Goal: Information Seeking & Learning: Check status

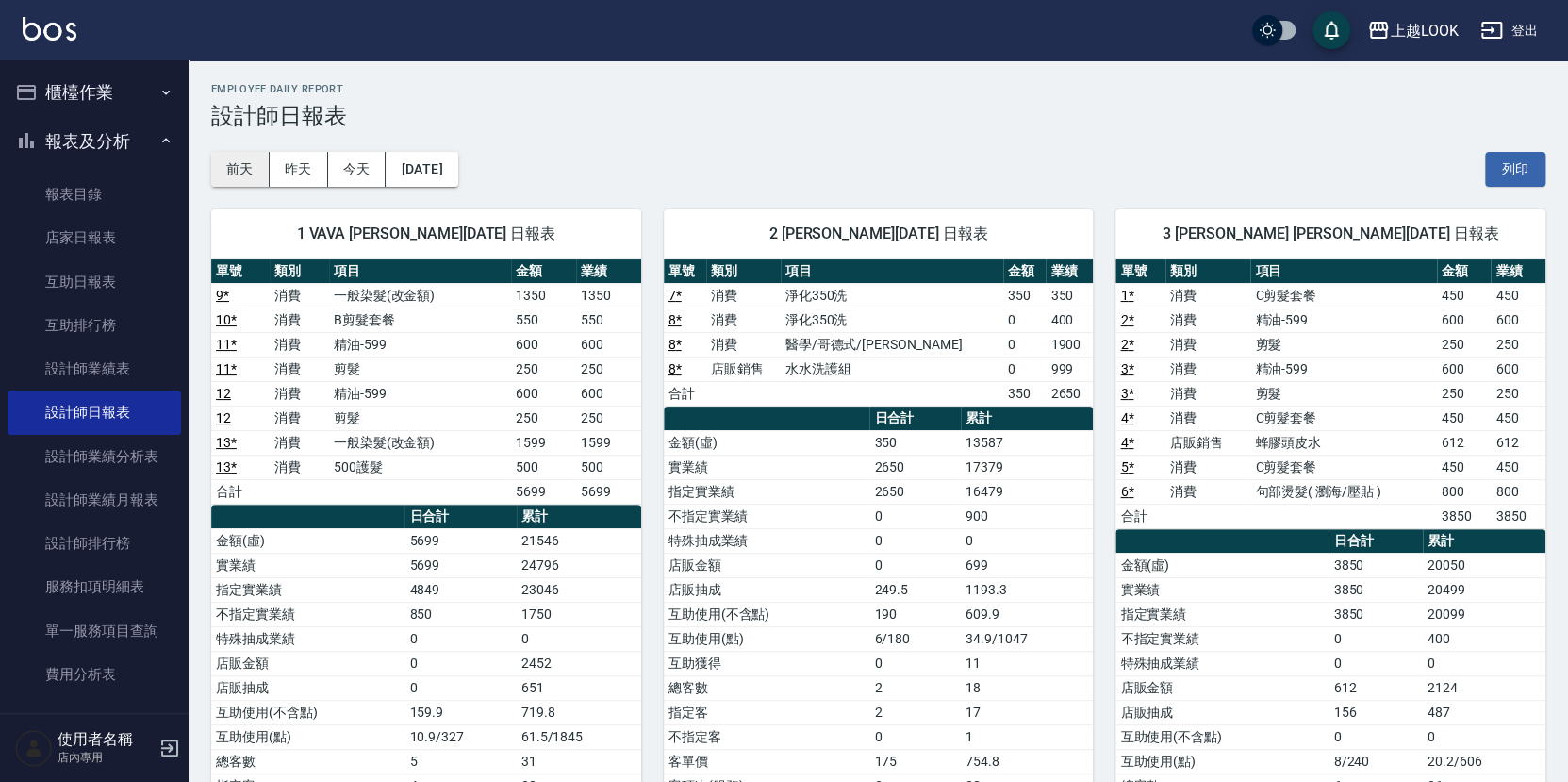
click at [250, 170] on button "前天" at bounding box center [240, 170] width 58 height 35
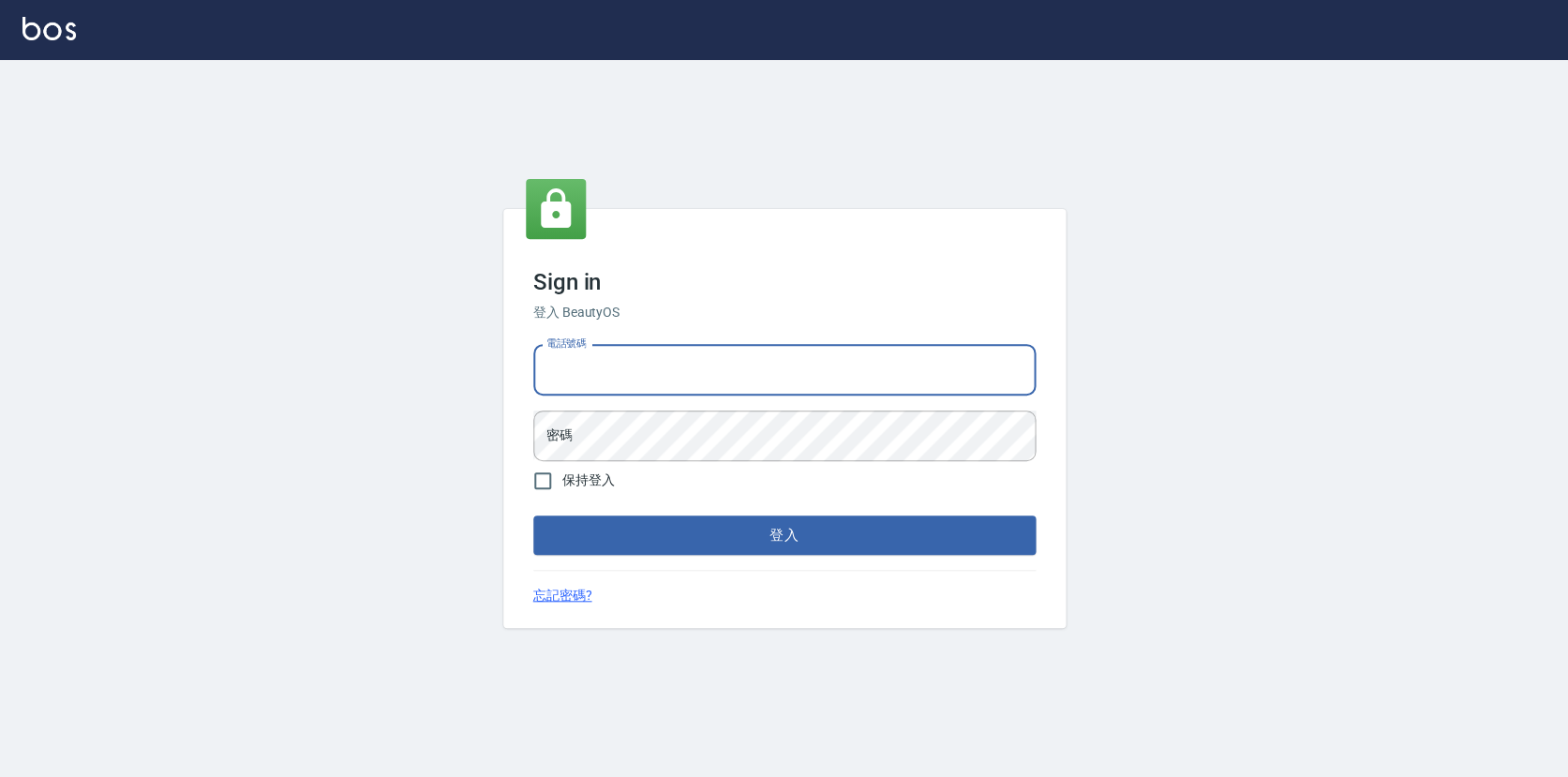
type input "0423178168"
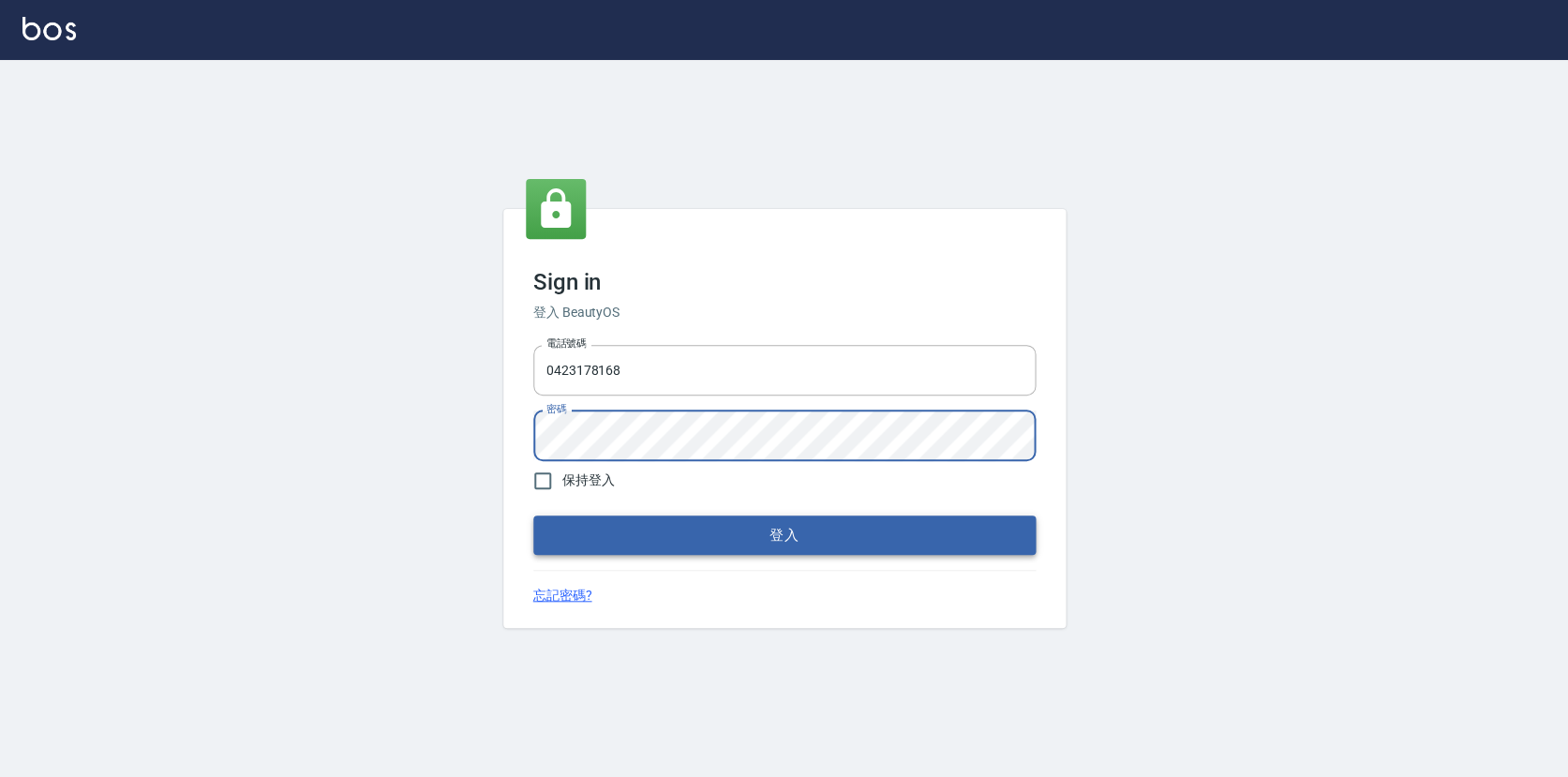
click at [795, 544] on button "登入" at bounding box center [784, 535] width 502 height 40
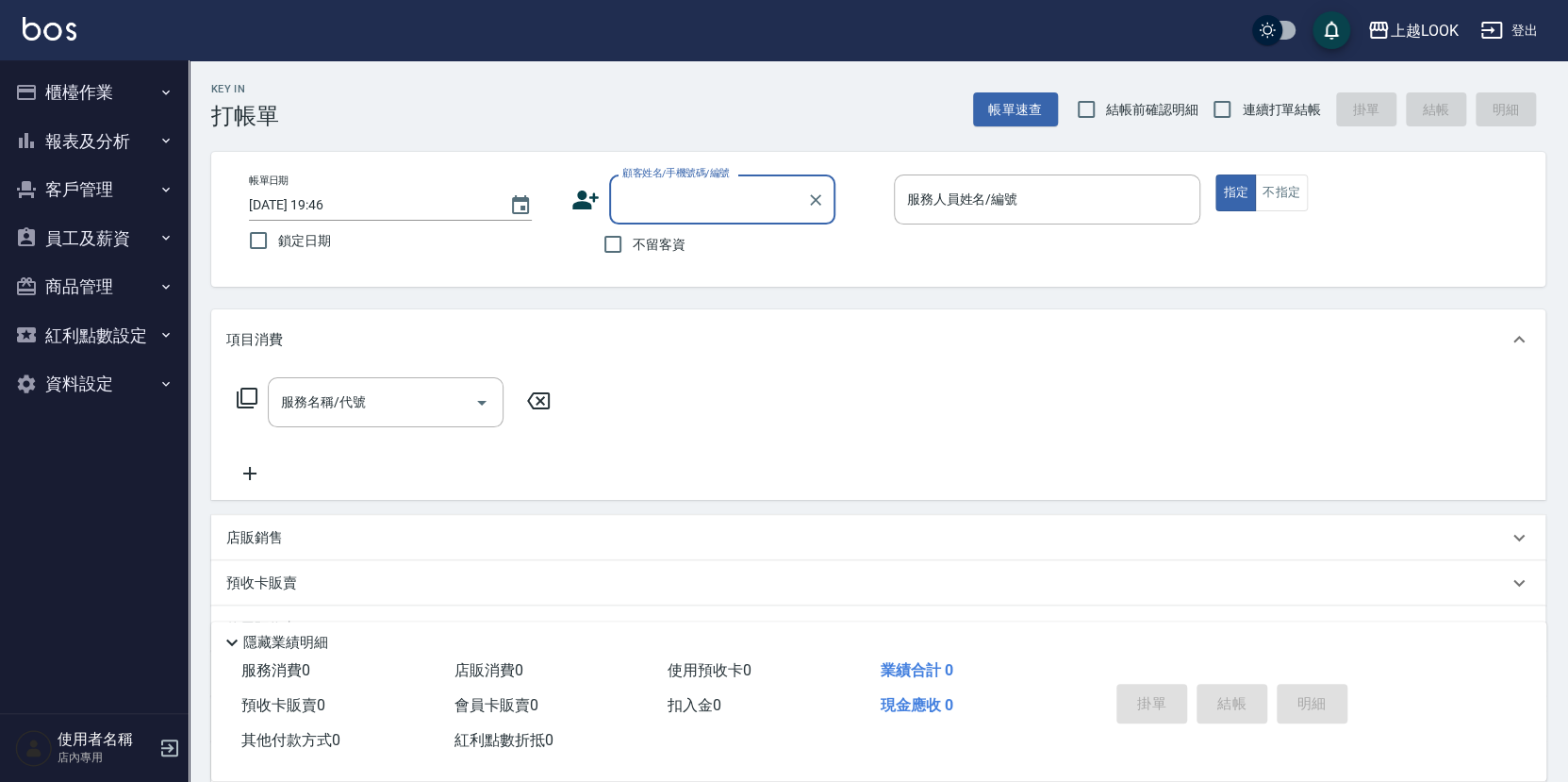
click at [110, 149] on button "報表及分析" at bounding box center [94, 142] width 174 height 49
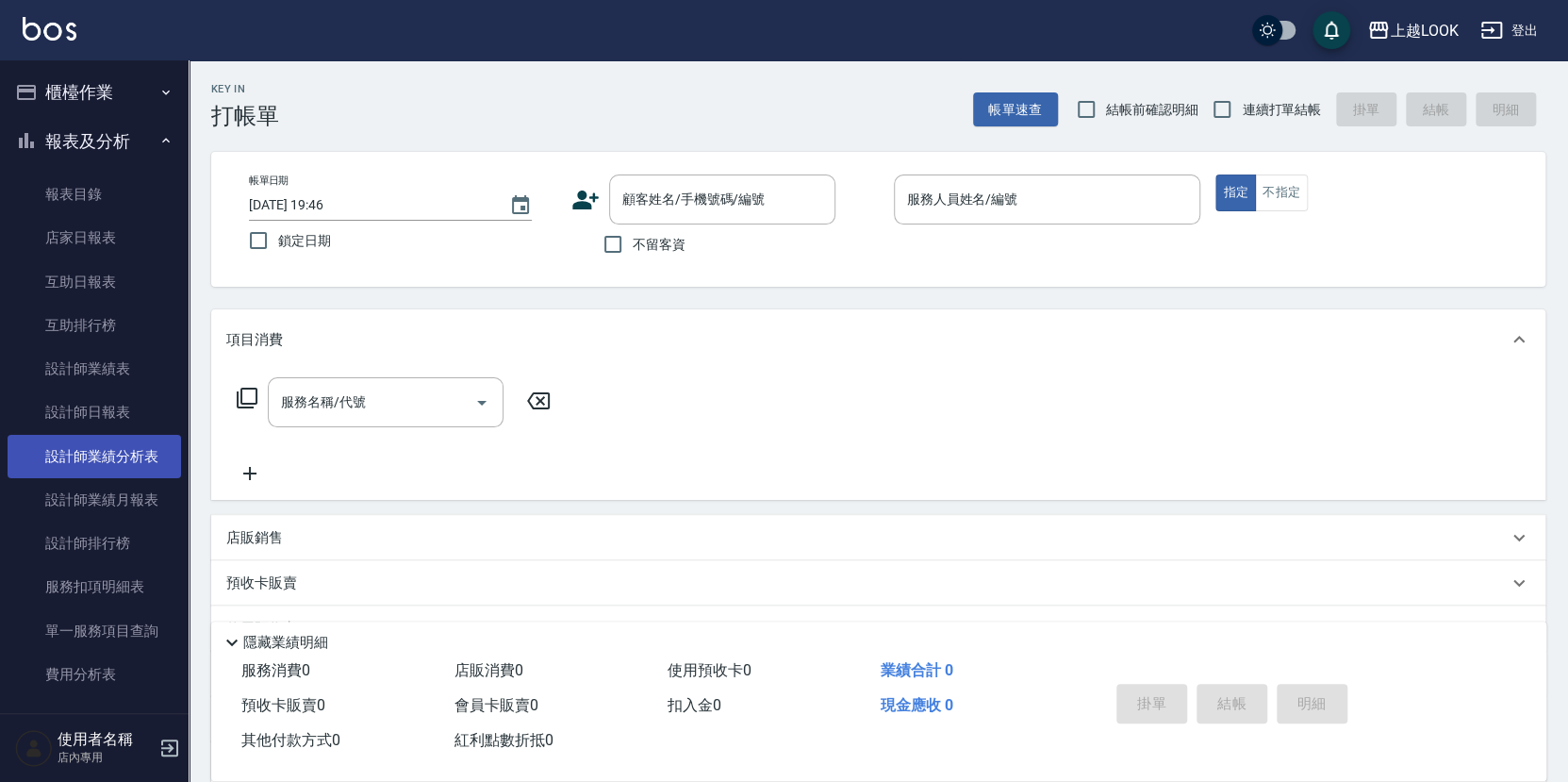
click at [71, 435] on link "設計師業績分析表" at bounding box center [94, 456] width 174 height 44
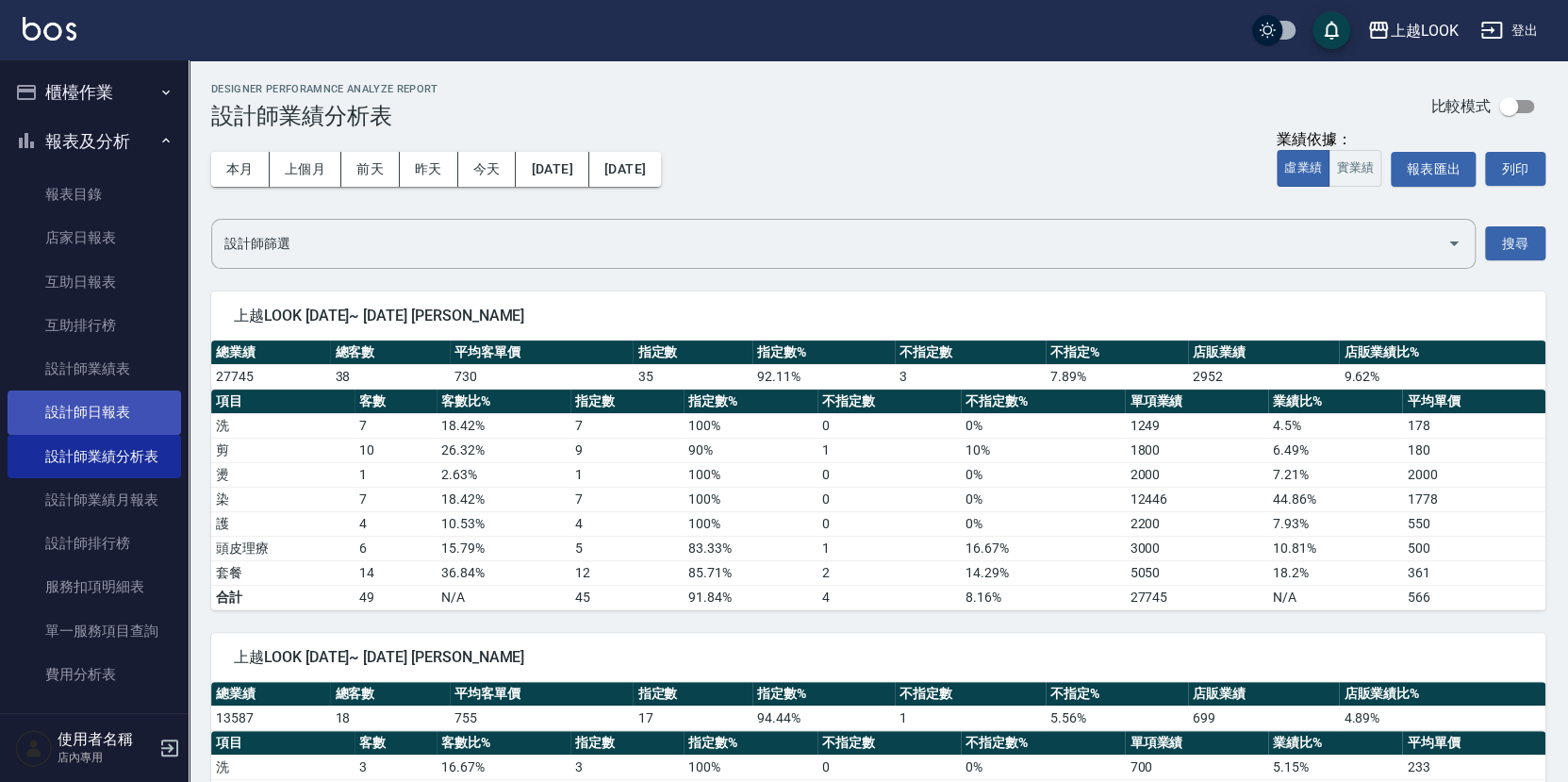
click at [81, 391] on link "設計師日報表" at bounding box center [94, 412] width 174 height 44
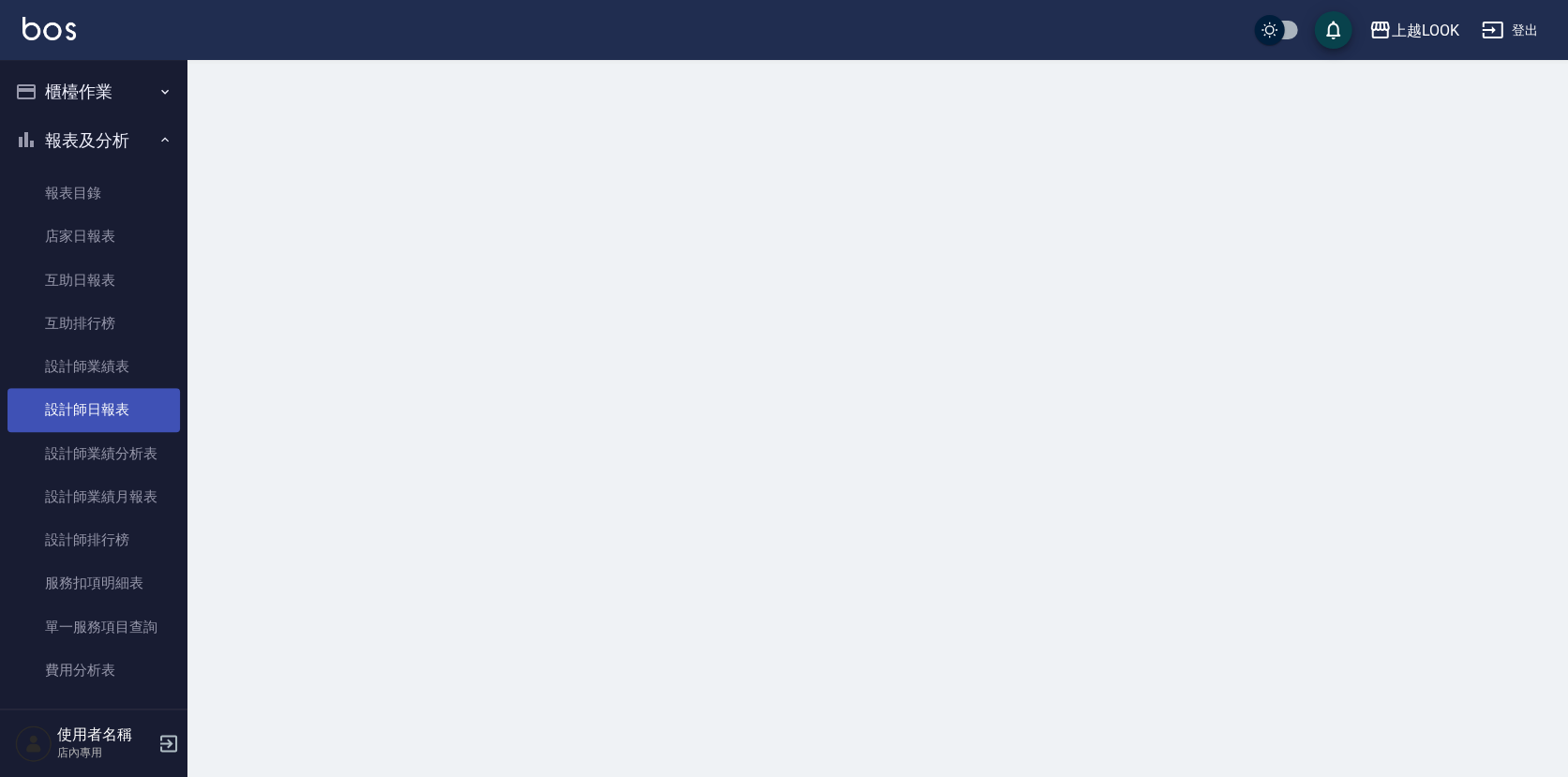
click at [81, 409] on link "設計師日報表" at bounding box center [93, 410] width 173 height 43
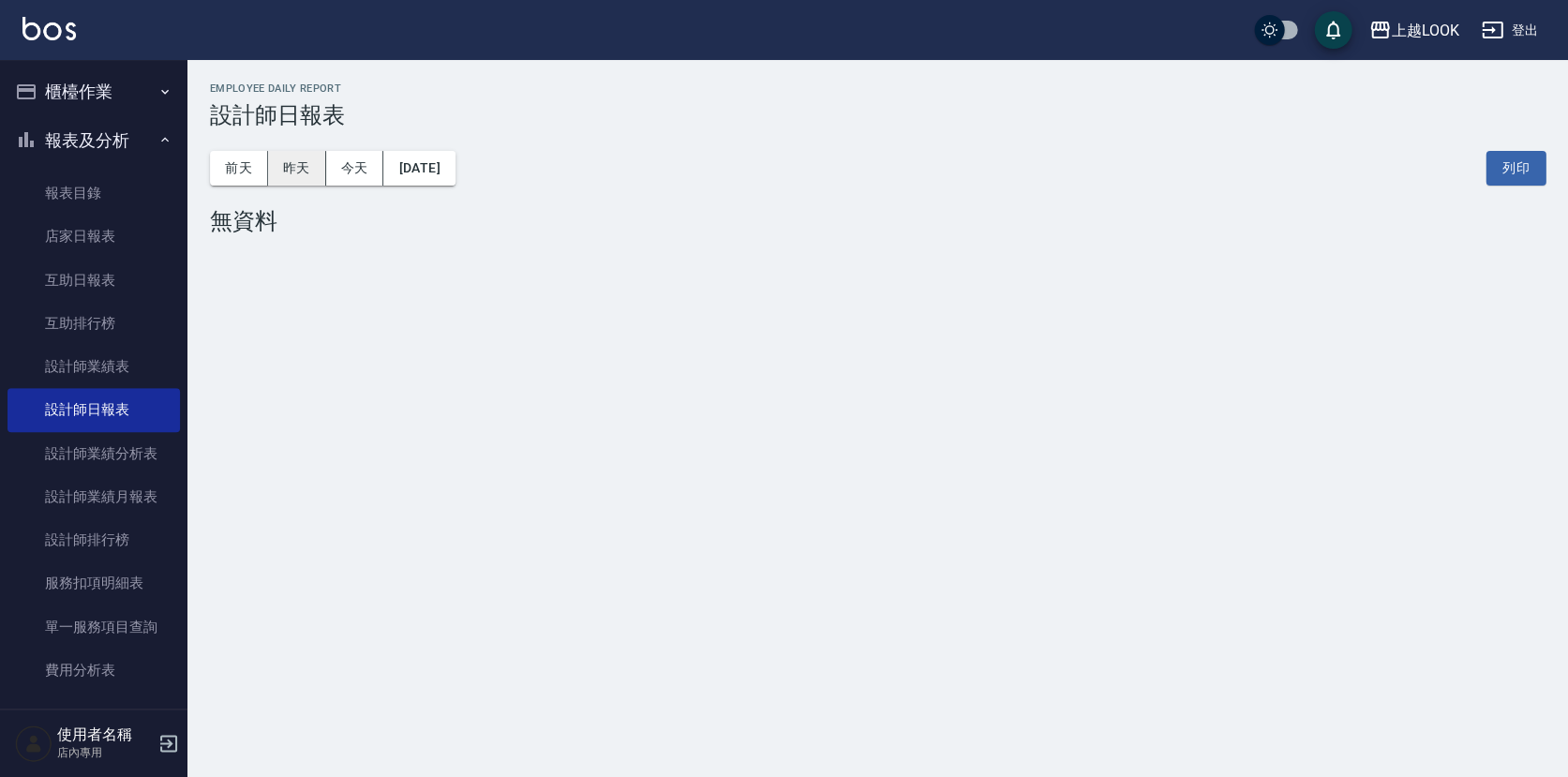
click at [300, 162] on button "昨天" at bounding box center [297, 169] width 58 height 35
click at [233, 170] on button "前天" at bounding box center [239, 169] width 58 height 35
